Goal: Information Seeking & Learning: Learn about a topic

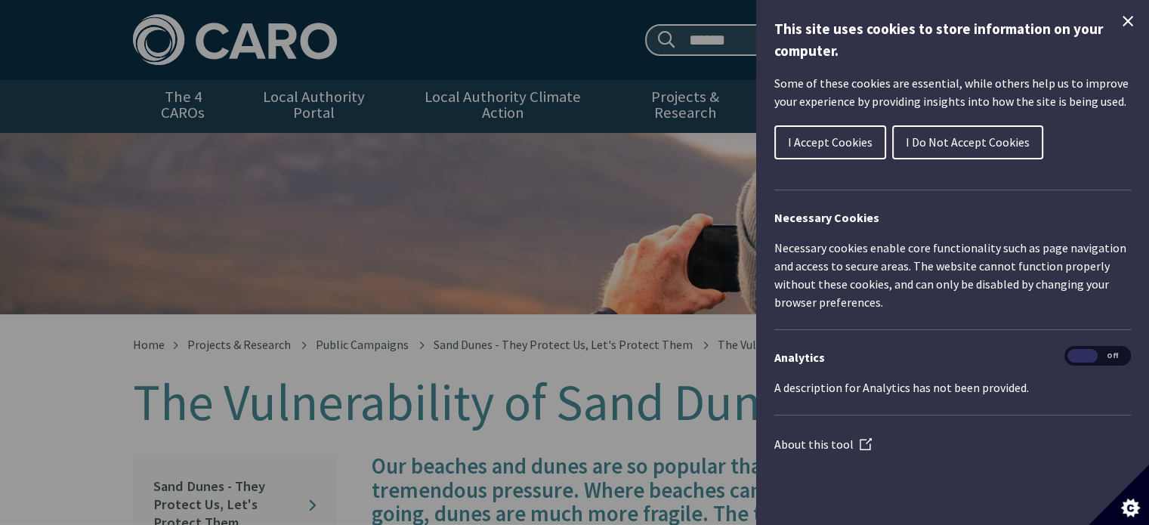
click at [906, 140] on span "I Do Not Accept Cookies" at bounding box center [967, 141] width 124 height 15
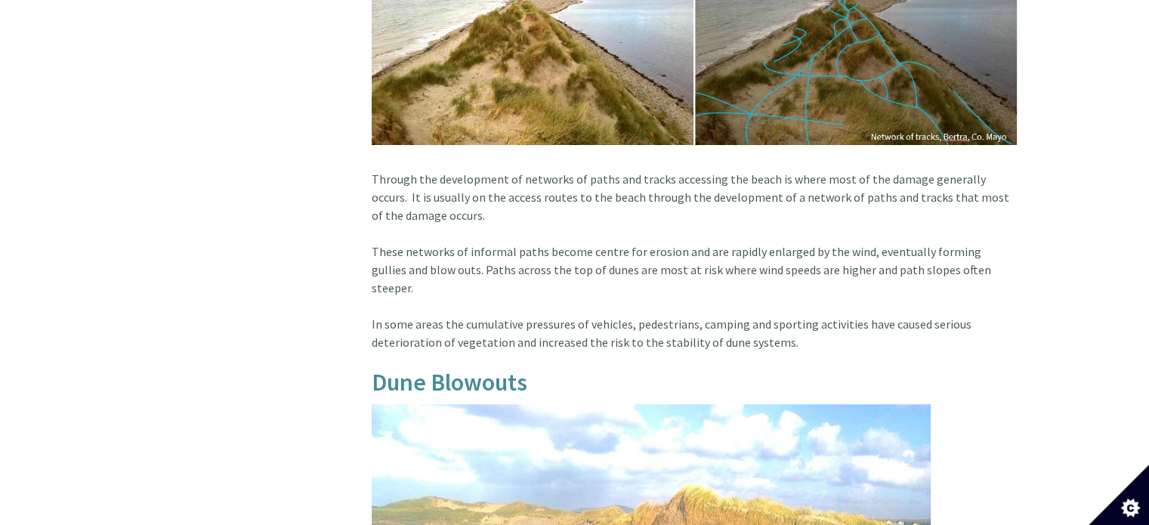
scroll to position [1325, 0]
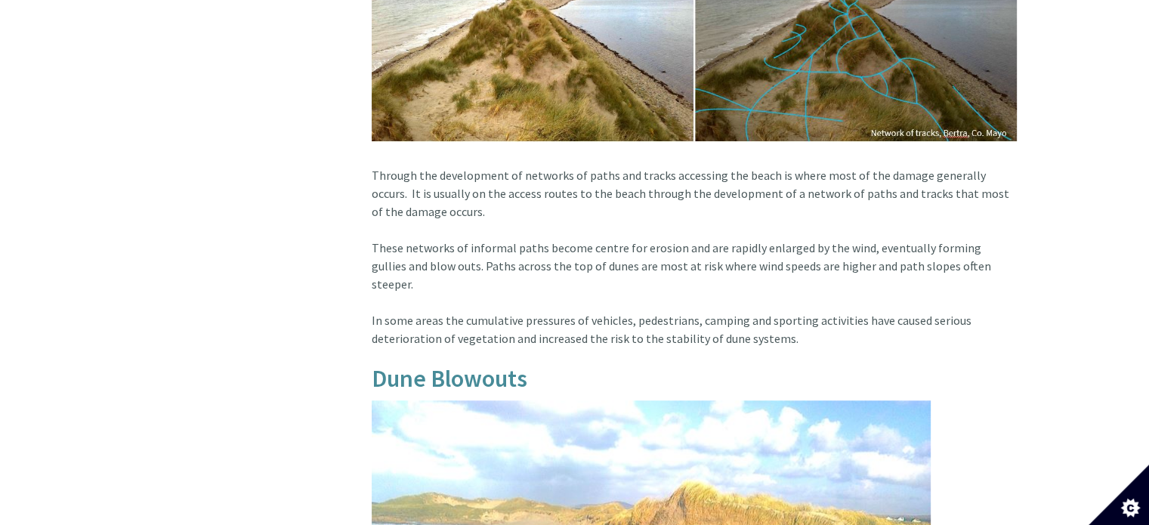
click at [1132, 171] on div "Home Projects & Research Public Campaigns Sand Dunes - They Protect Us, Let's P…" at bounding box center [574, 55] width 1149 height 2132
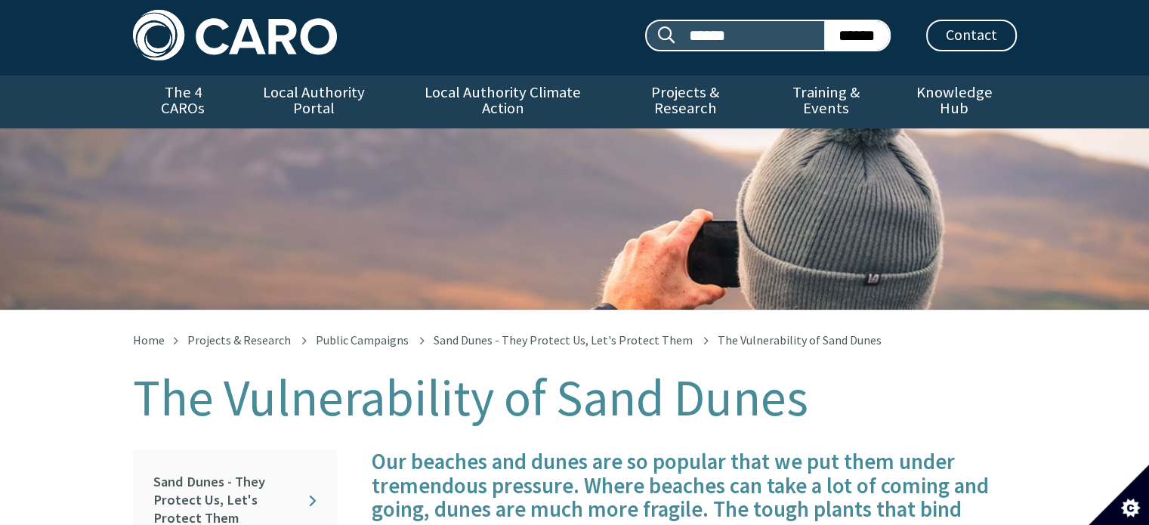
scroll to position [0, 0]
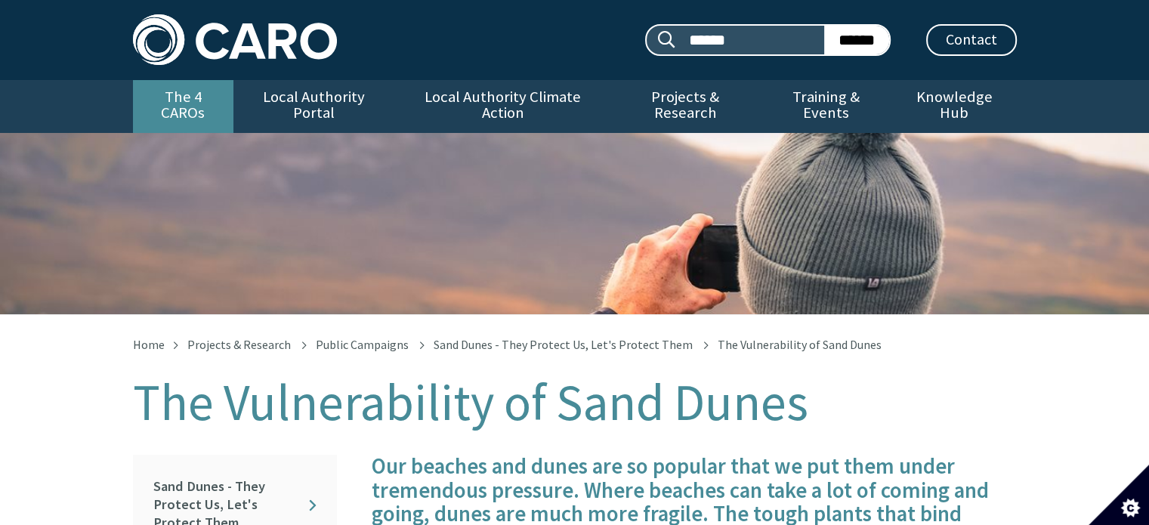
click at [211, 100] on link "The 4 CAROs" at bounding box center [183, 106] width 100 height 53
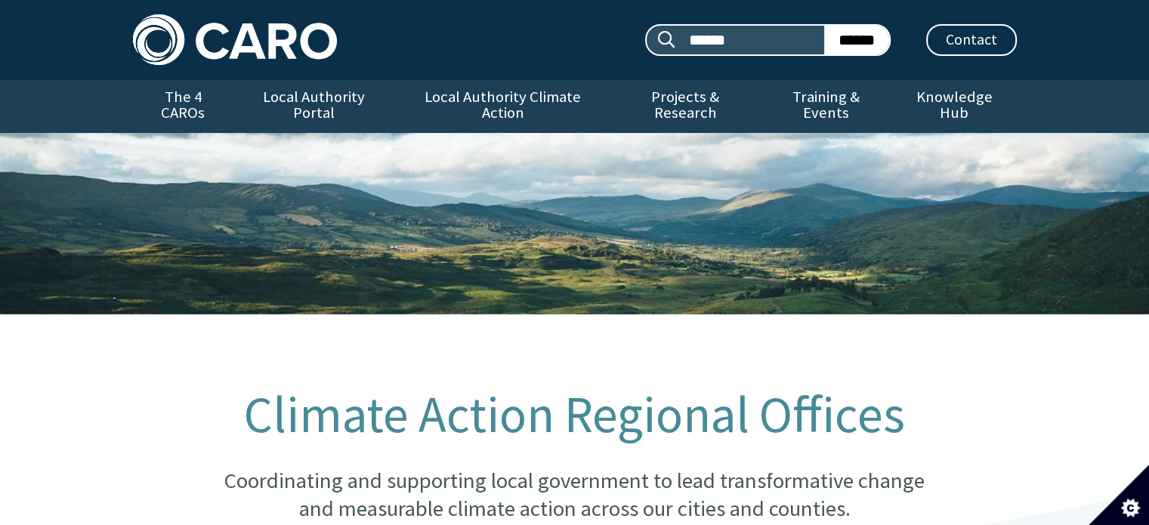
click at [276, 33] on img at bounding box center [235, 39] width 204 height 51
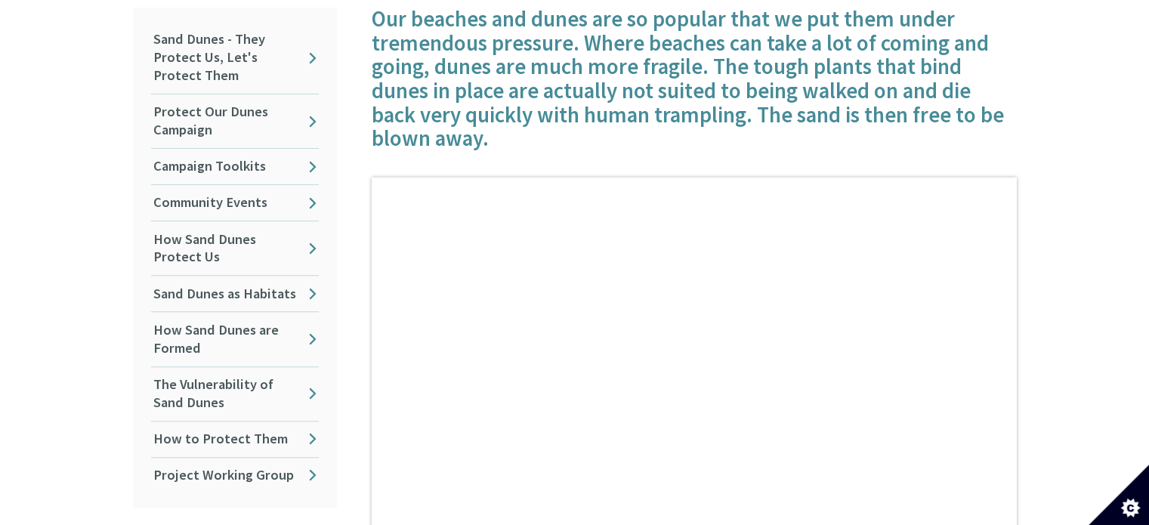
scroll to position [437, 0]
